Goal: Browse casually: Explore the website without a specific task or goal

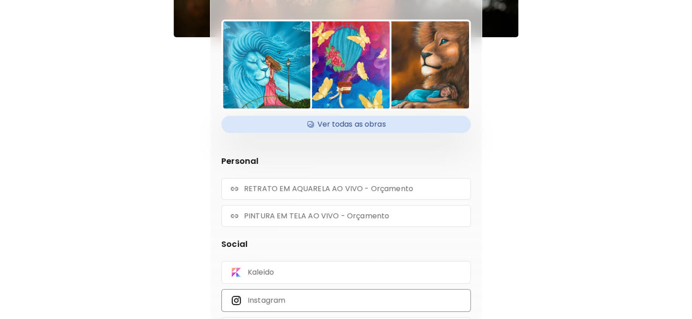
scroll to position [75, 0]
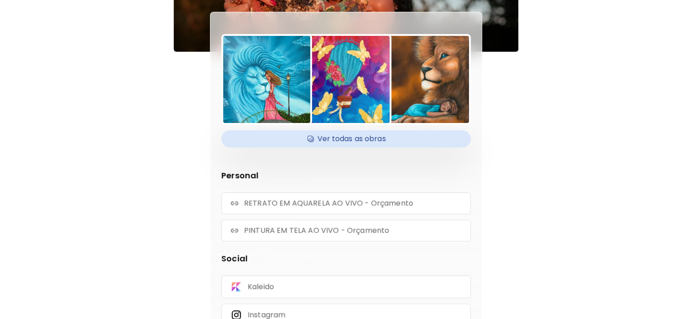
click at [376, 143] on h4 "Ver todas as obras" at bounding box center [346, 139] width 238 height 14
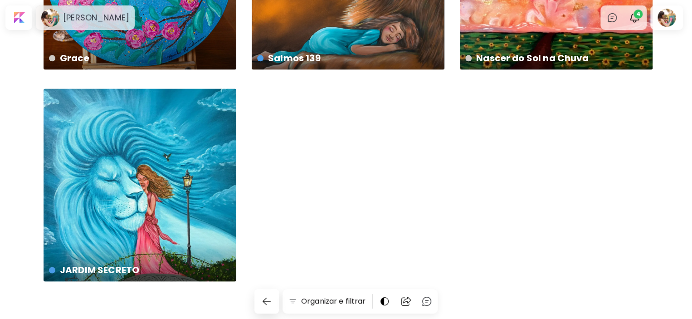
scroll to position [594, 0]
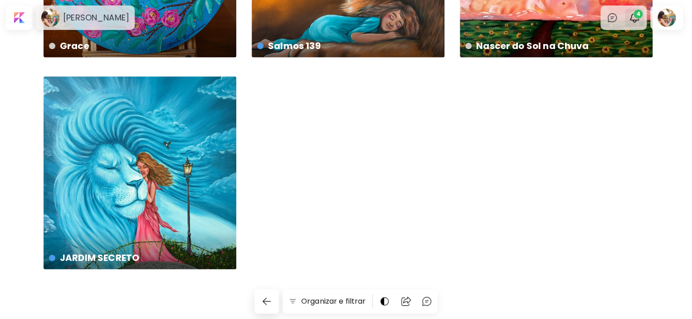
click at [640, 19] on img "button" at bounding box center [634, 17] width 11 height 11
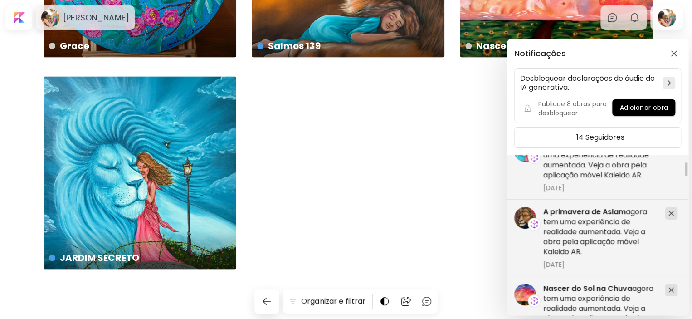
scroll to position [227, 0]
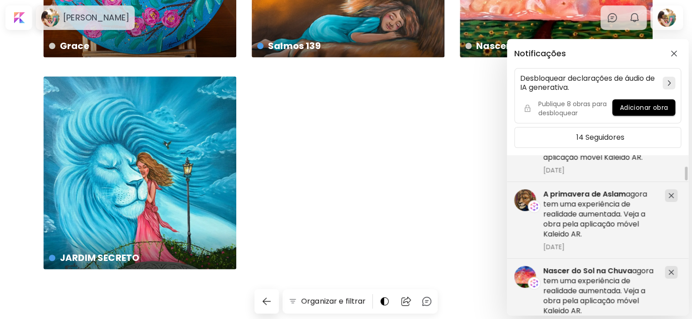
click at [413, 175] on div "Notificações Desbloquear declarações de áudio de IA generativa. Publique 8 obra…" at bounding box center [346, 159] width 692 height 319
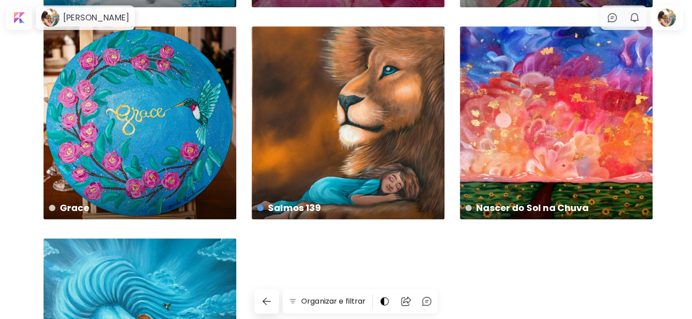
scroll to position [453, 0]
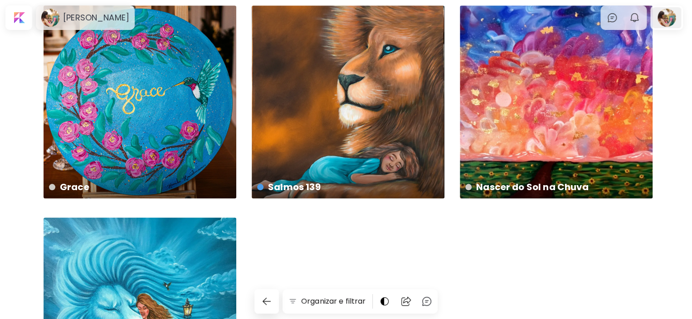
click at [675, 10] on div at bounding box center [666, 17] width 29 height 21
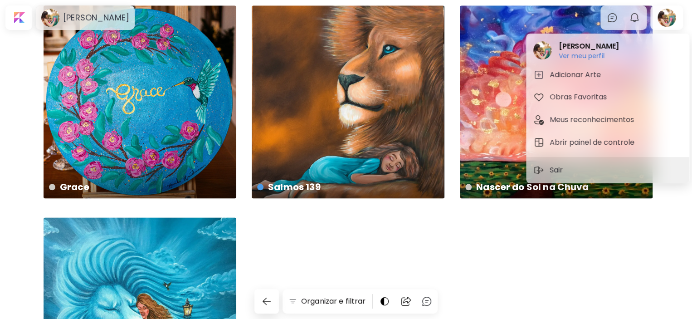
click at [430, 206] on div at bounding box center [346, 159] width 692 height 319
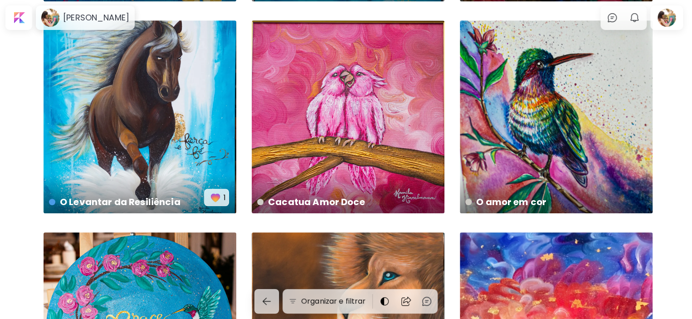
scroll to position [408, 0]
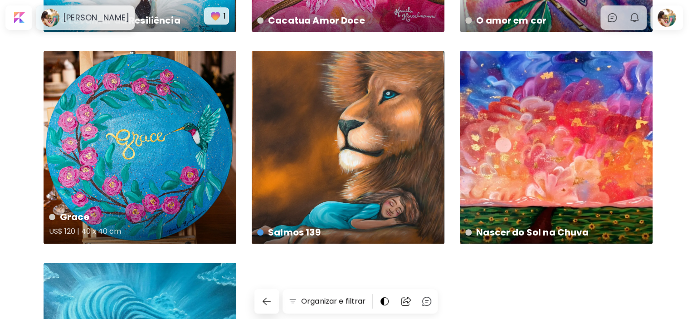
click at [123, 136] on div "Grace US$ 120 | 40 x 40 cm" at bounding box center [140, 147] width 193 height 193
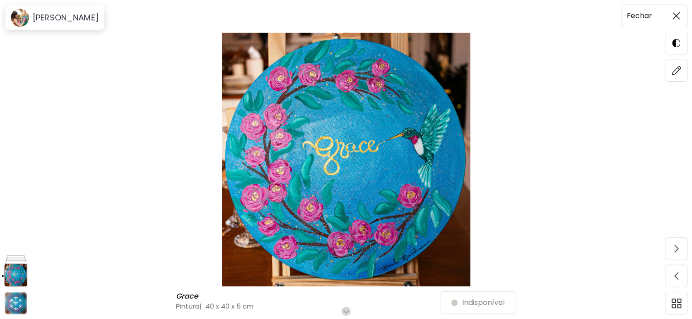
click at [672, 11] on span at bounding box center [675, 15] width 19 height 19
